Goal: Information Seeking & Learning: Find specific fact

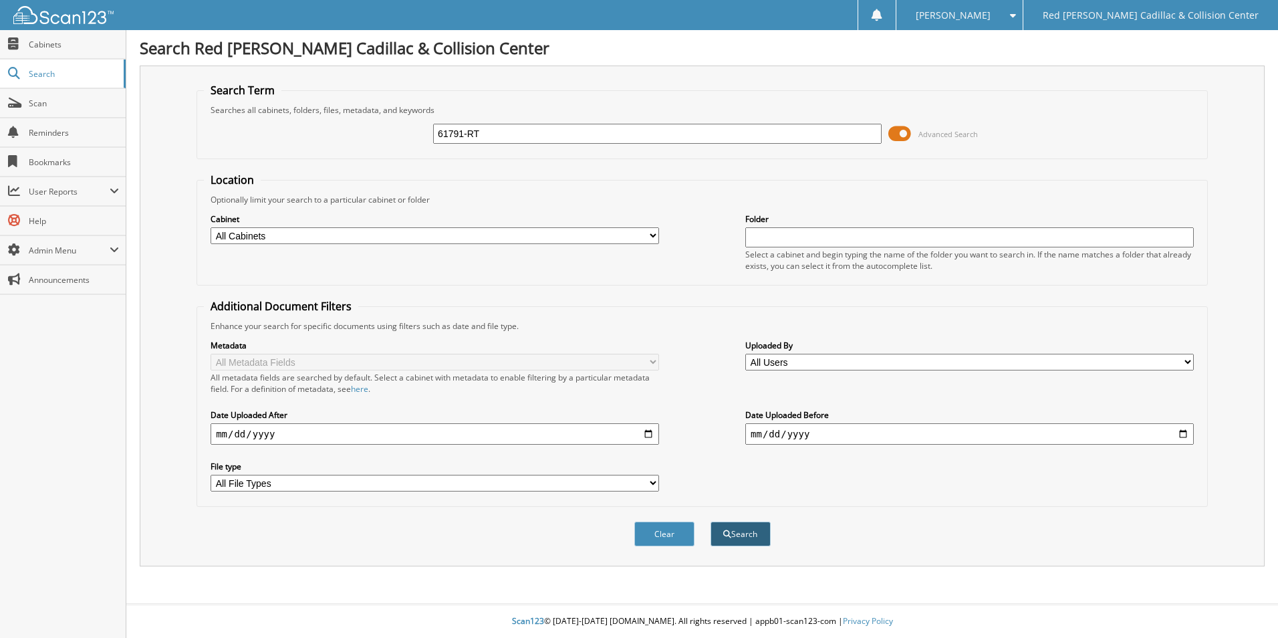
type input "61791-RT"
click at [734, 531] on button "Search" at bounding box center [741, 534] width 60 height 25
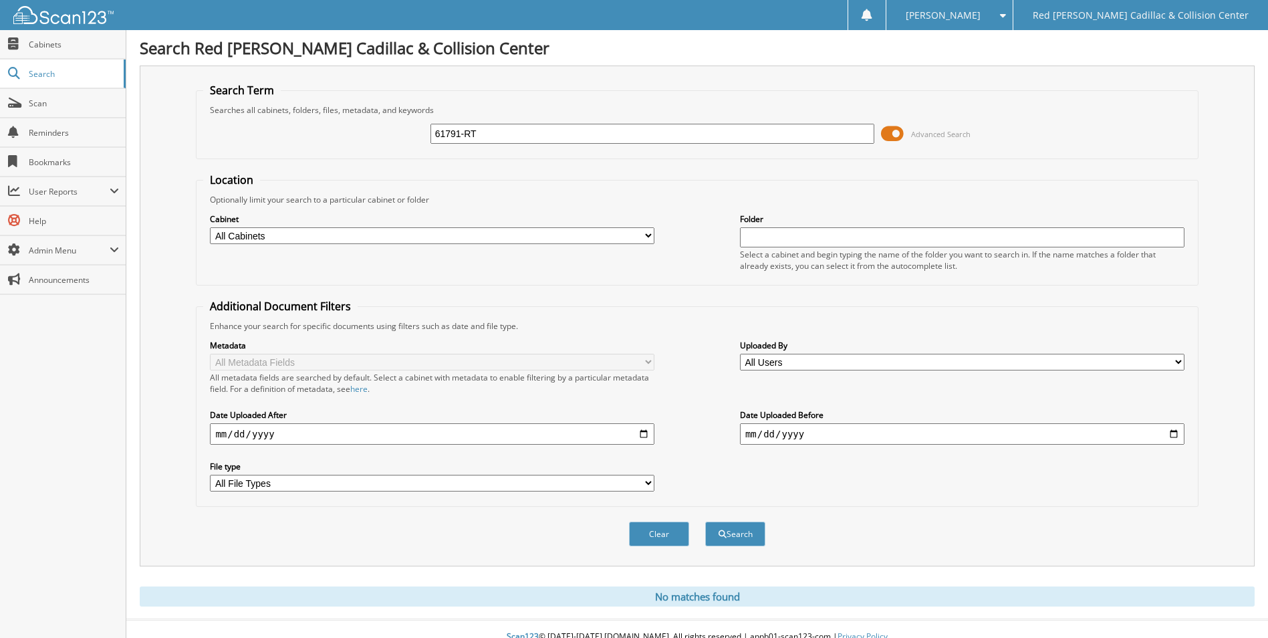
scroll to position [16, 0]
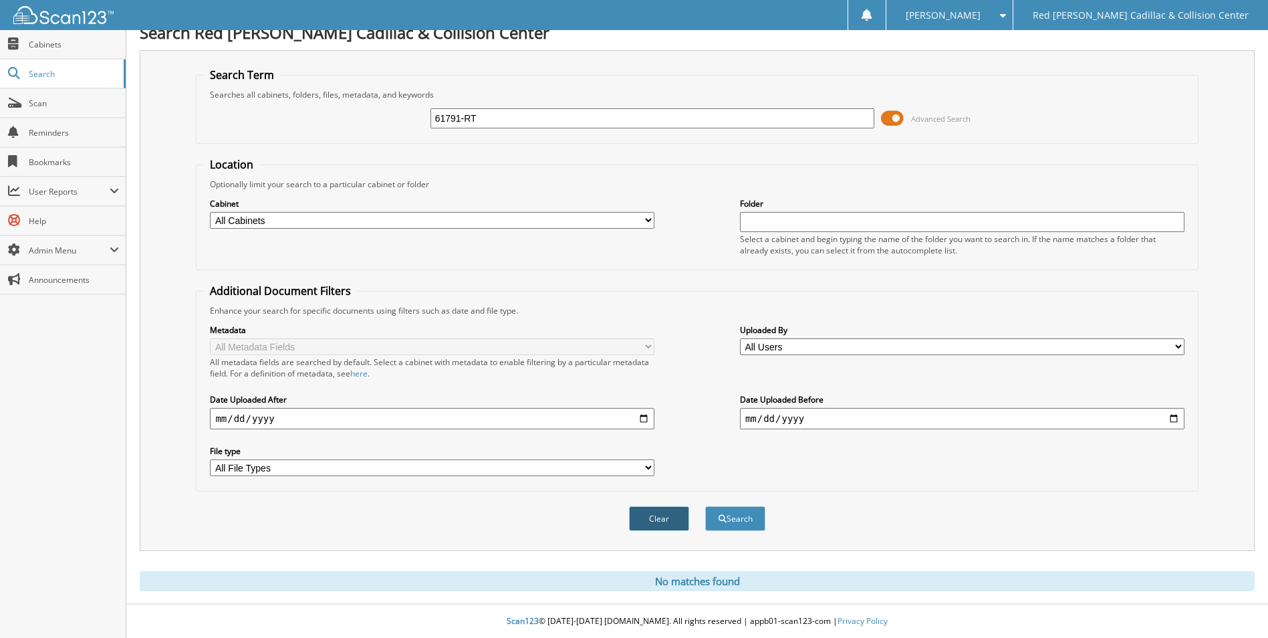
click at [649, 517] on button "Clear" at bounding box center [659, 518] width 60 height 25
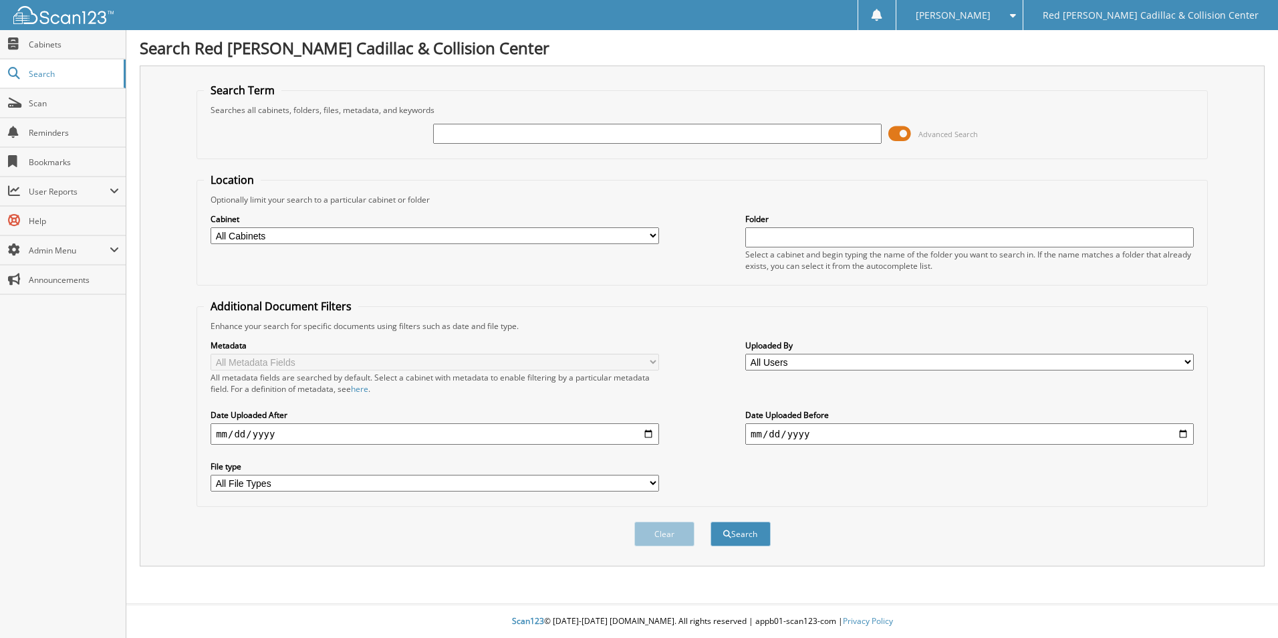
click at [442, 132] on input "text" at bounding box center [657, 134] width 449 height 20
type input "61791-RT"
click at [733, 538] on button "Search" at bounding box center [741, 534] width 60 height 25
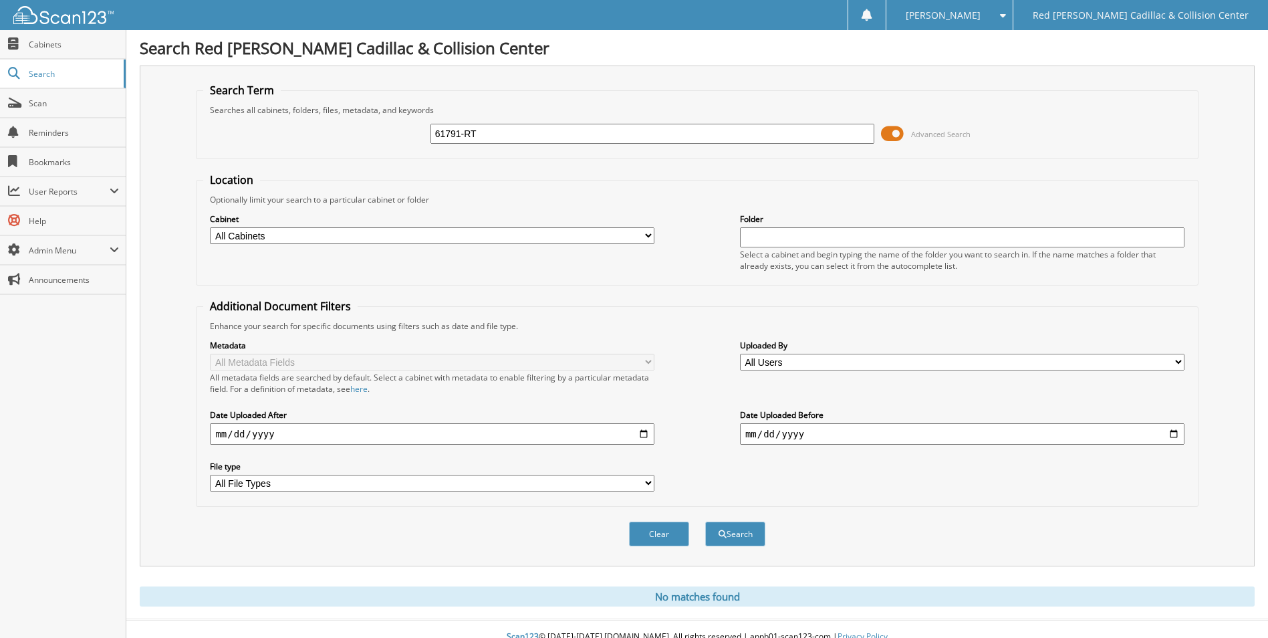
scroll to position [16, 0]
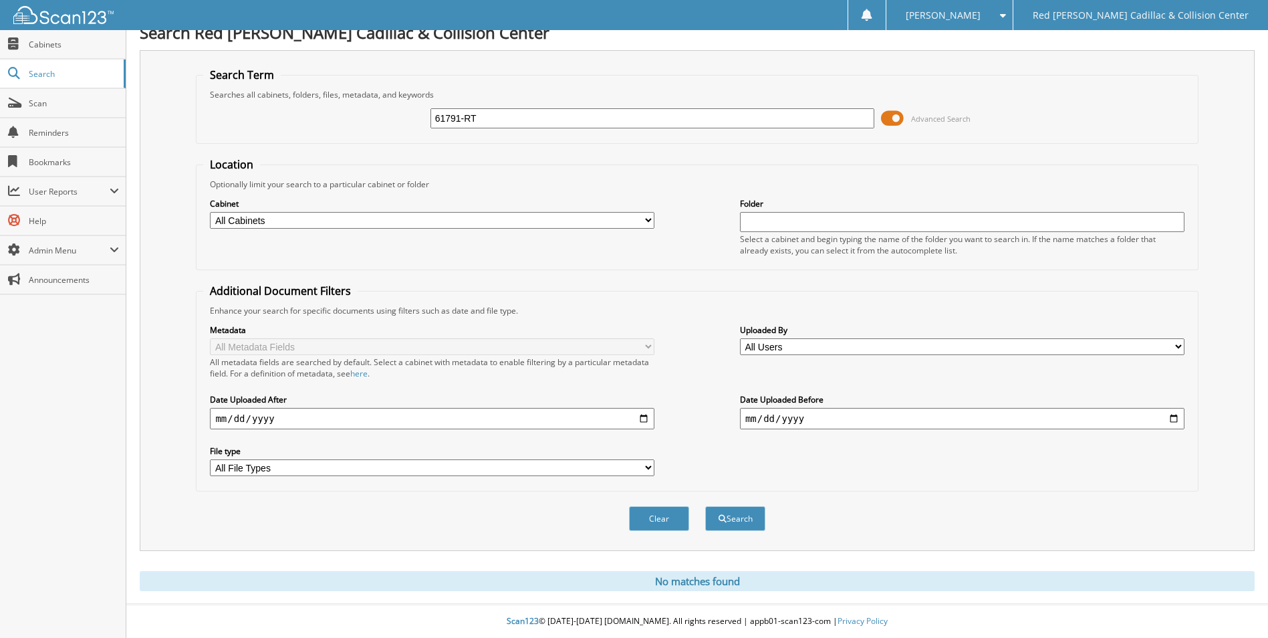
click at [1260, 359] on div "Search Red [PERSON_NAME] Cadillac & Collision Center Search Term Searches all c…" at bounding box center [697, 311] width 1142 height 653
click at [66, 46] on span "Cabinets" at bounding box center [74, 44] width 90 height 11
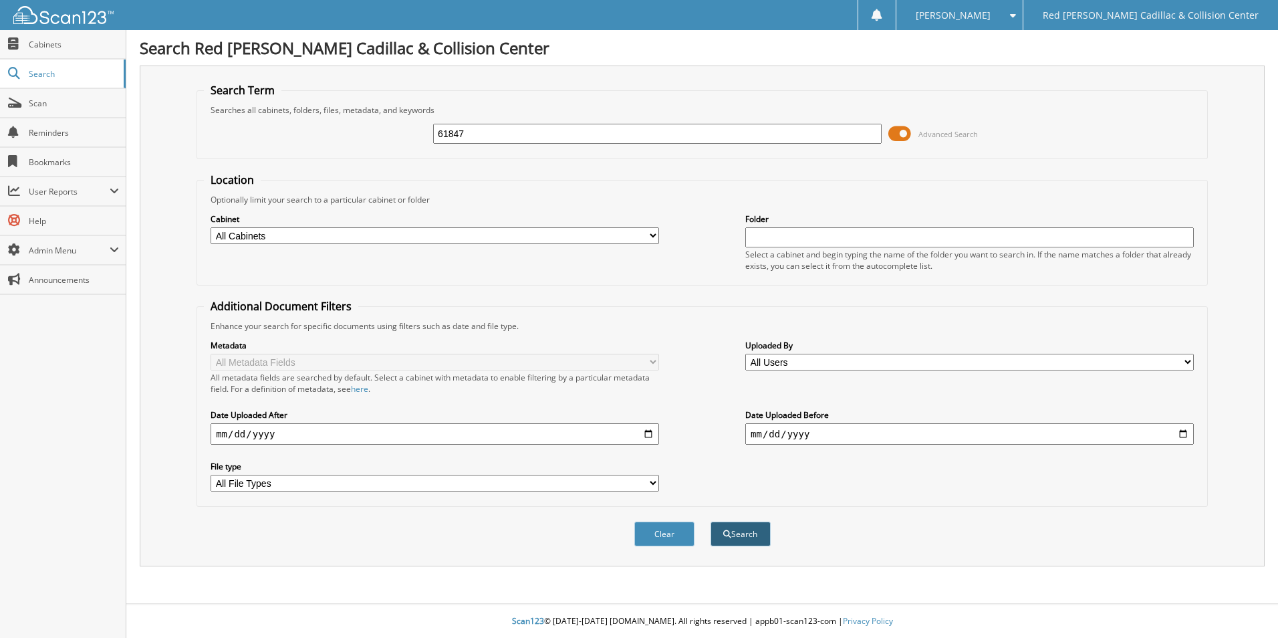
type input "61847"
click at [743, 532] on button "Search" at bounding box center [741, 534] width 60 height 25
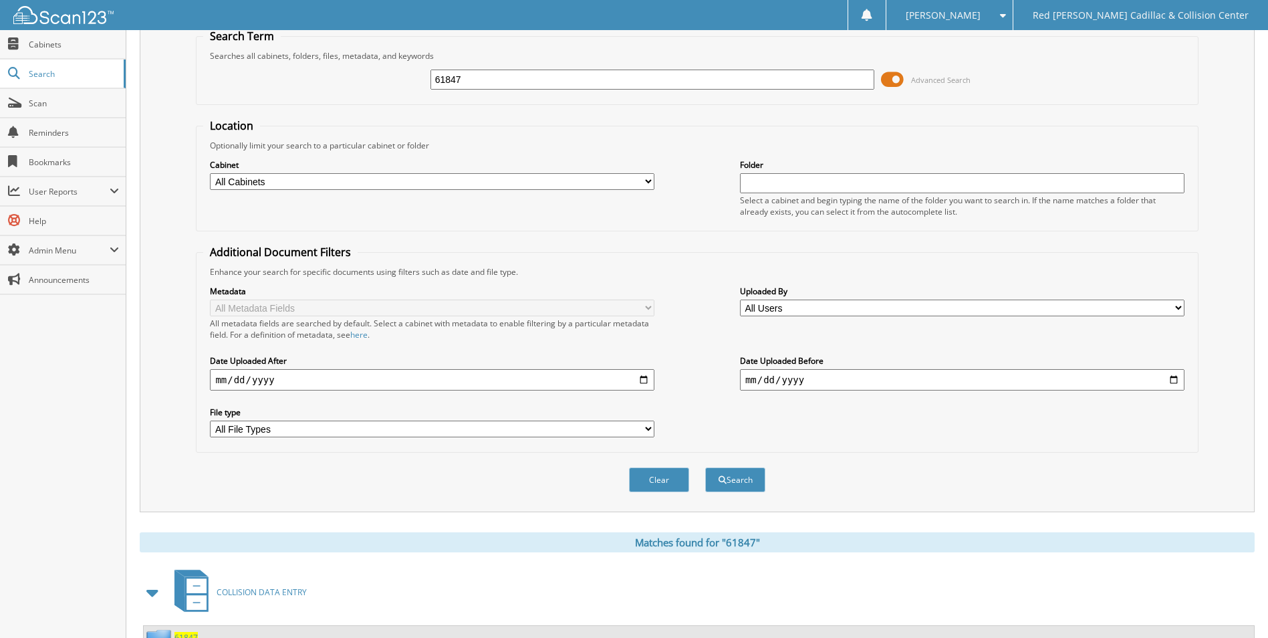
scroll to position [110, 0]
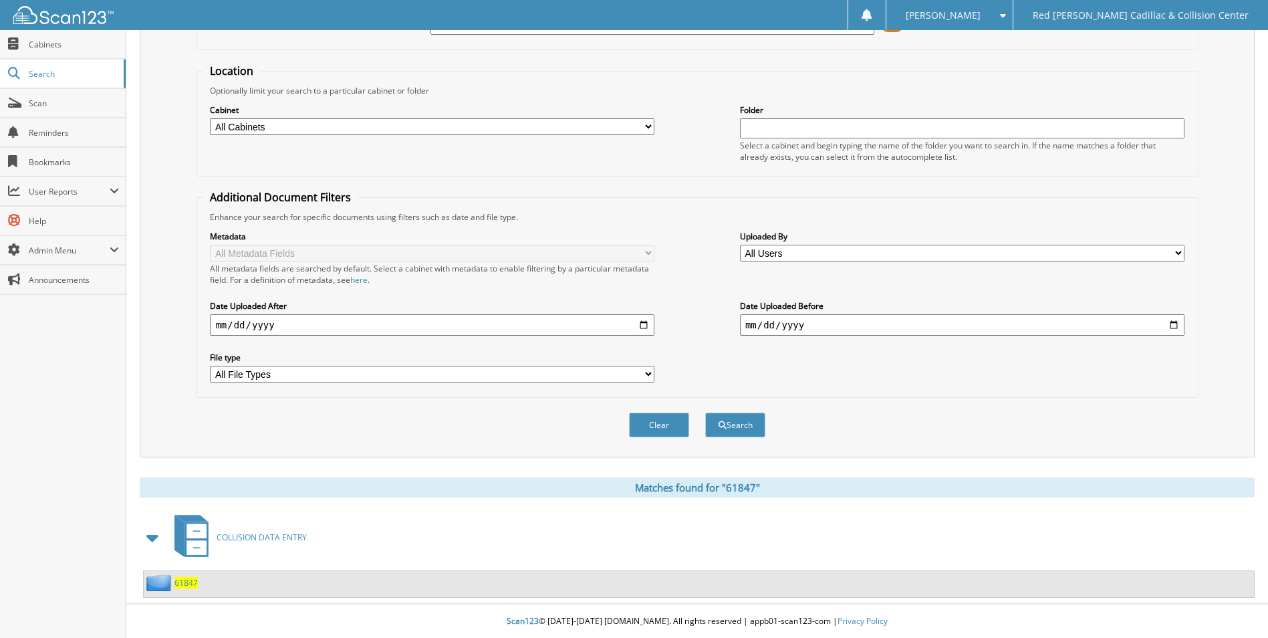
click at [192, 586] on span "61847" at bounding box center [186, 582] width 23 height 11
